Goal: Navigation & Orientation: Understand site structure

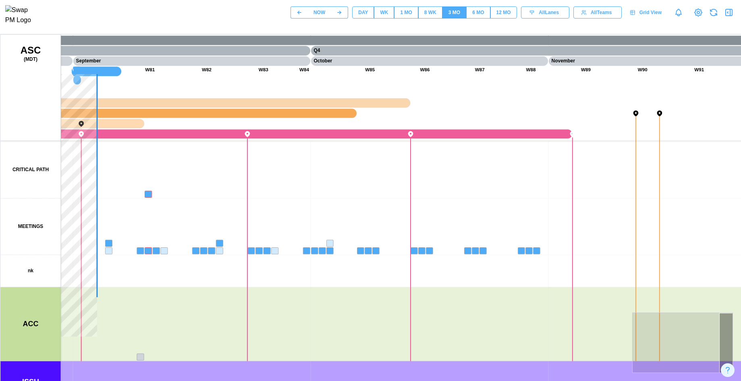
drag, startPoint x: 198, startPoint y: 295, endPoint x: 211, endPoint y: 280, distance: 20.0
click at [211, 280] on canvas at bounding box center [387, 236] width 774 height 403
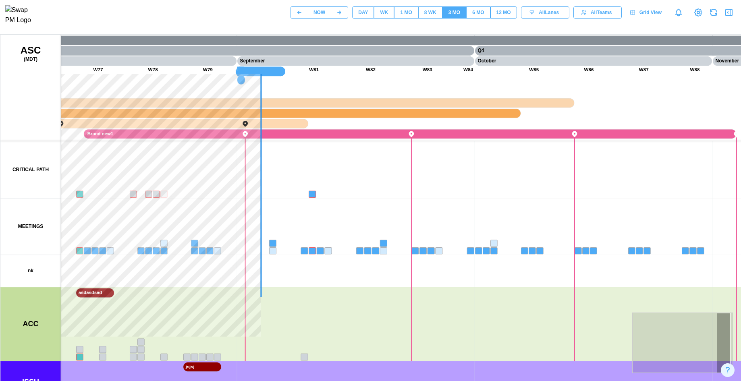
drag, startPoint x: 280, startPoint y: 278, endPoint x: 479, endPoint y: 279, distance: 199.2
click at [479, 279] on canvas at bounding box center [387, 236] width 774 height 403
drag, startPoint x: 200, startPoint y: 277, endPoint x: 526, endPoint y: 270, distance: 326.3
click at [526, 270] on canvas at bounding box center [387, 236] width 774 height 403
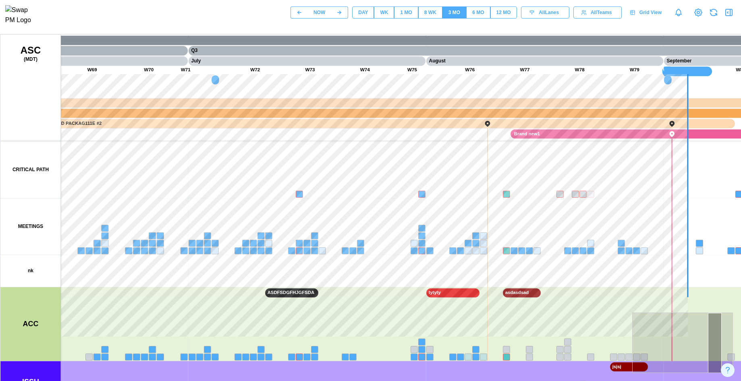
drag, startPoint x: 369, startPoint y: 232, endPoint x: 460, endPoint y: 225, distance: 91.4
click at [461, 232] on canvas at bounding box center [387, 236] width 774 height 403
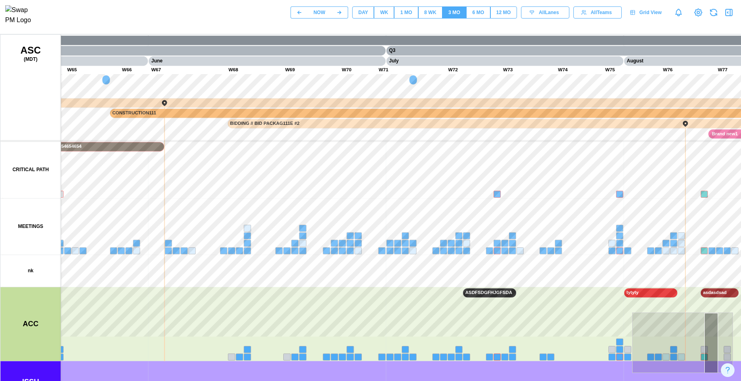
click at [369, 12] on button "DAY" at bounding box center [363, 12] width 22 height 12
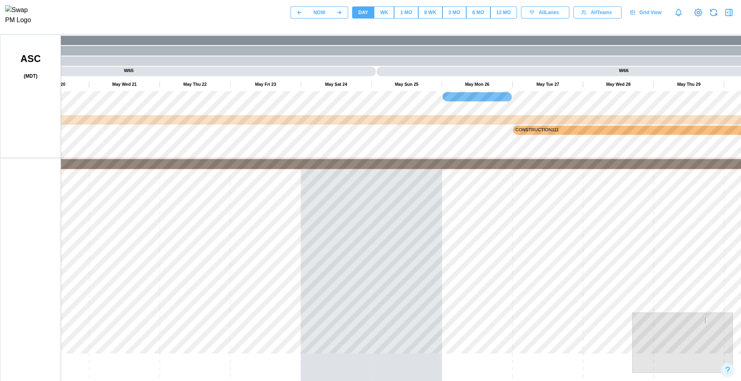
drag, startPoint x: 315, startPoint y: 221, endPoint x: 285, endPoint y: 126, distance: 98.8
click at [285, 127] on canvas at bounding box center [387, 236] width 774 height 403
drag, startPoint x: 354, startPoint y: 246, endPoint x: 416, endPoint y: 219, distance: 68.1
click at [418, 219] on canvas at bounding box center [387, 236] width 774 height 403
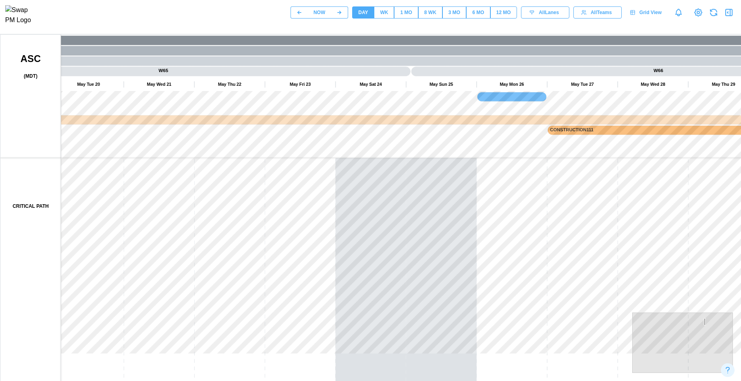
drag, startPoint x: 302, startPoint y: 292, endPoint x: 260, endPoint y: 215, distance: 87.1
click at [271, 161] on canvas at bounding box center [387, 236] width 774 height 403
drag, startPoint x: 260, startPoint y: 297, endPoint x: 244, endPoint y: 198, distance: 100.9
click at [244, 167] on canvas at bounding box center [387, 236] width 774 height 403
drag, startPoint x: 302, startPoint y: 209, endPoint x: 393, endPoint y: 264, distance: 105.8
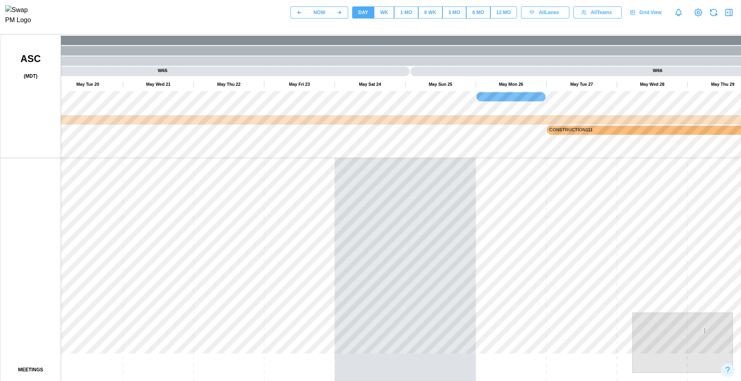
click at [414, 225] on canvas at bounding box center [387, 236] width 774 height 403
drag, startPoint x: 246, startPoint y: 226, endPoint x: 378, endPoint y: 179, distance: 139.8
click at [375, 173] on canvas at bounding box center [387, 236] width 774 height 403
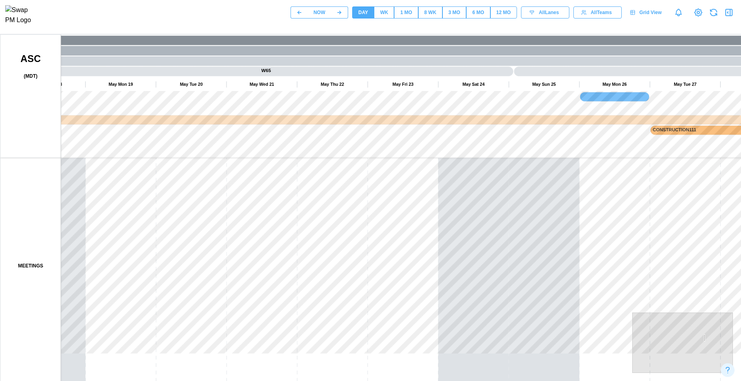
drag, startPoint x: 316, startPoint y: 222, endPoint x: 375, endPoint y: 194, distance: 65.1
click at [373, 157] on canvas at bounding box center [387, 236] width 774 height 403
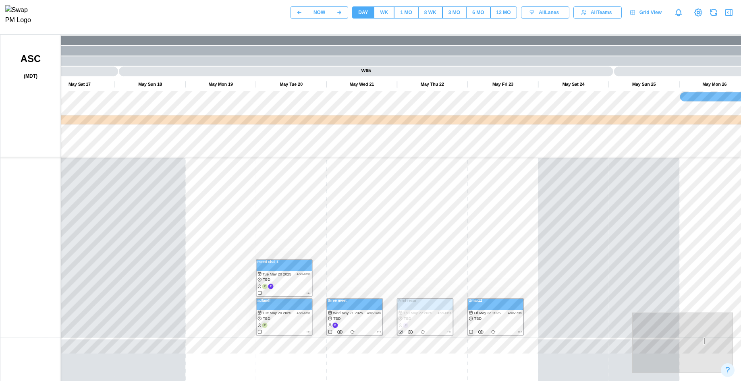
drag, startPoint x: 330, startPoint y: 308, endPoint x: 375, endPoint y: 227, distance: 92.9
click at [371, 184] on canvas at bounding box center [387, 236] width 774 height 403
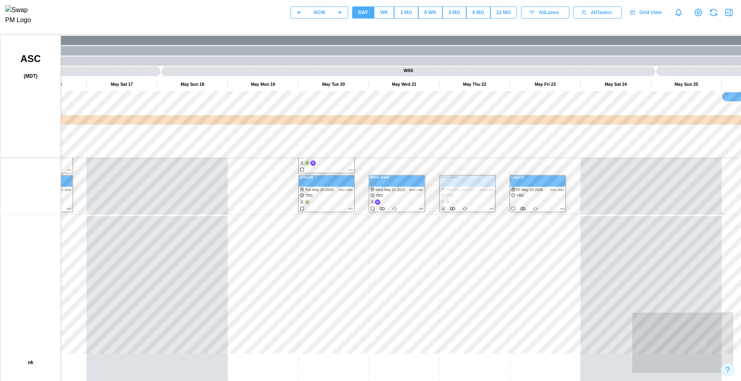
drag, startPoint x: 262, startPoint y: 256, endPoint x: 486, endPoint y: 215, distance: 227.2
click at [491, 205] on canvas at bounding box center [387, 236] width 774 height 403
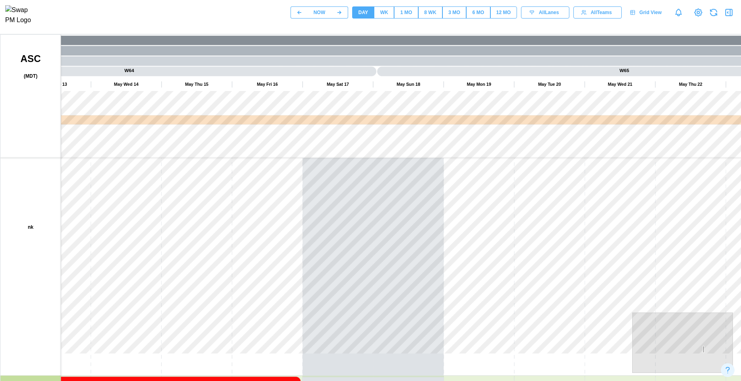
drag, startPoint x: 259, startPoint y: 220, endPoint x: 413, endPoint y: 205, distance: 155.1
click at [427, 161] on canvas at bounding box center [387, 236] width 774 height 403
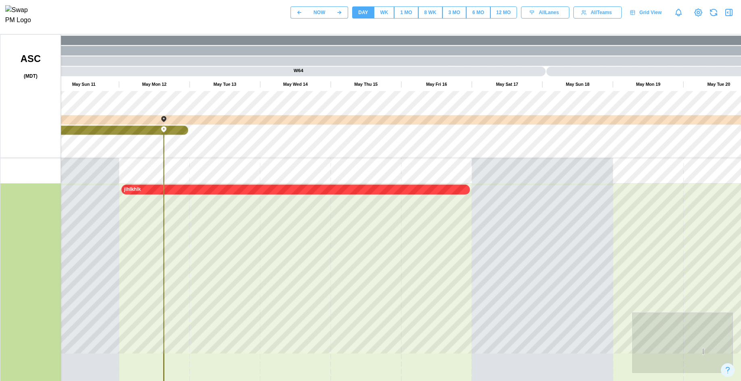
drag, startPoint x: 232, startPoint y: 346, endPoint x: 441, endPoint y: 263, distance: 224.5
click at [441, 263] on canvas at bounding box center [387, 236] width 774 height 403
